Goal: Find specific page/section: Find specific page/section

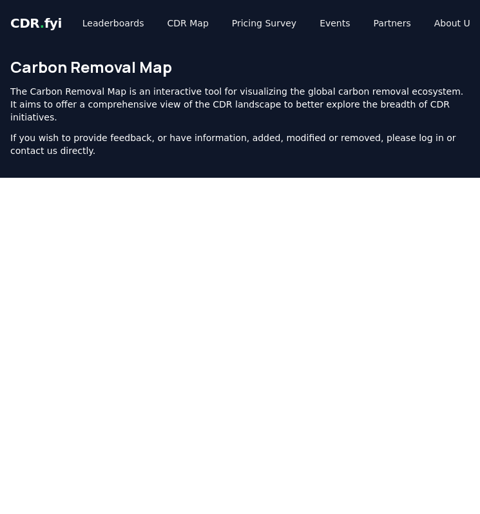
scroll to position [508, 0]
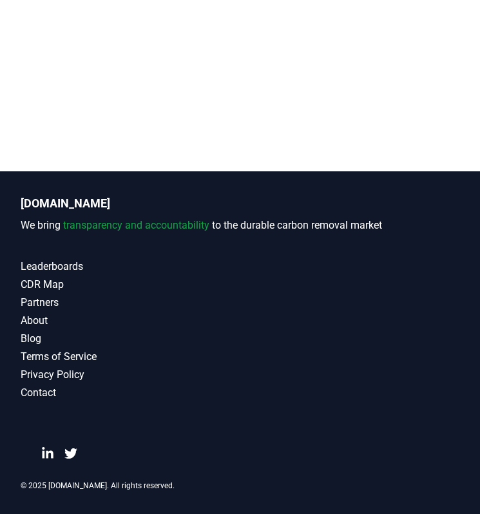
drag, startPoint x: 84, startPoint y: 395, endPoint x: 68, endPoint y: 65, distance: 330.5
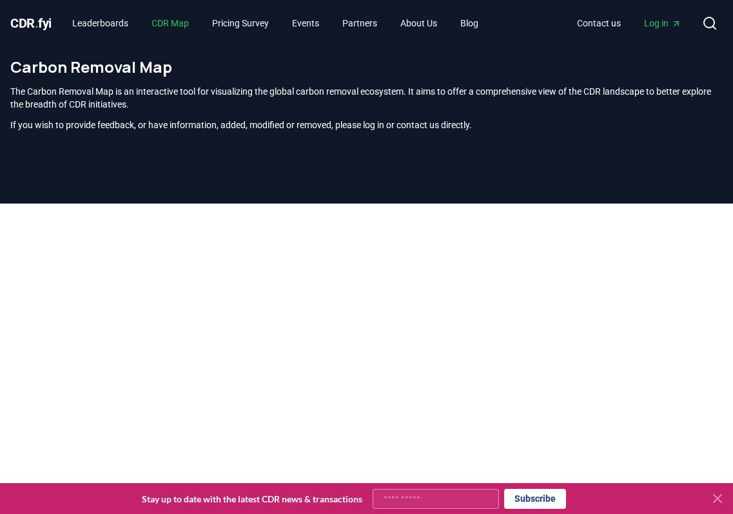
click at [169, 30] on link "CDR Map" at bounding box center [170, 23] width 58 height 23
click at [169, 23] on link "CDR Map" at bounding box center [170, 23] width 58 height 23
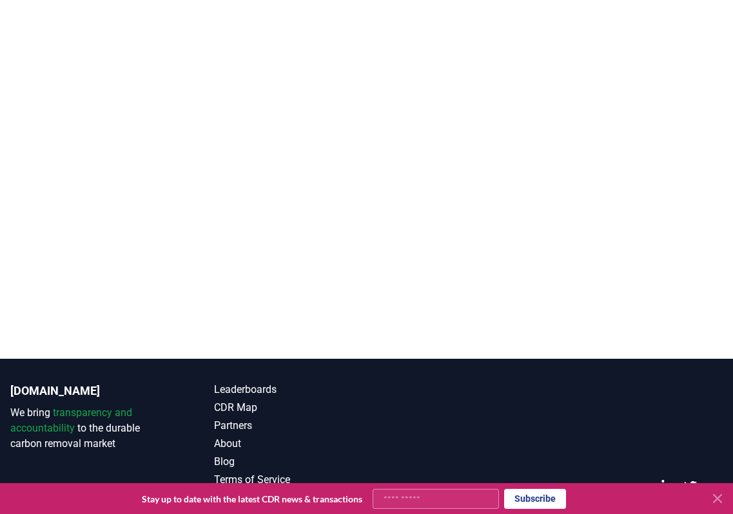
scroll to position [392, 0]
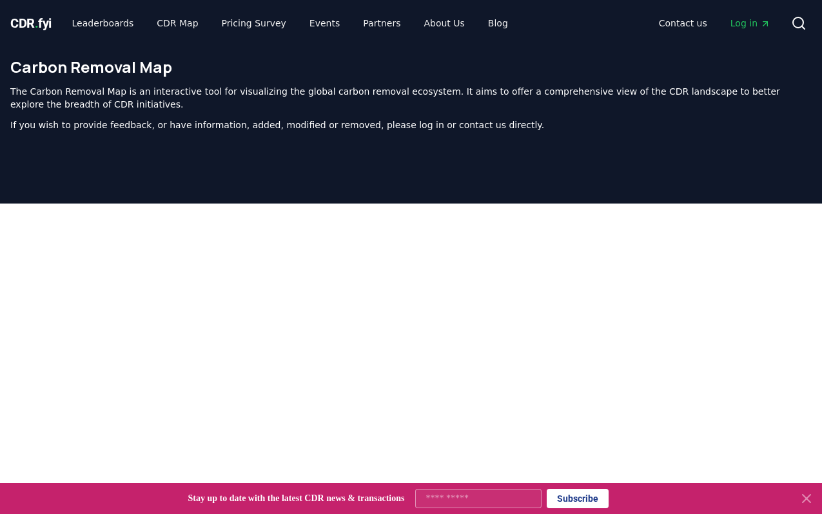
scroll to position [4, 0]
